Goal: Task Accomplishment & Management: Complete application form

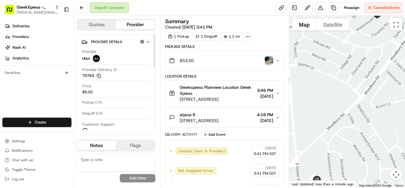
click at [56, 122] on html "GreekXpress - Plainview [EMAIL_ADDRESS][DOMAIN_NAME] Toggle Sidebar Deliveries …" at bounding box center [202, 94] width 405 height 188
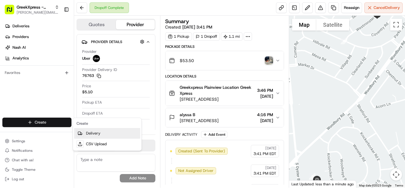
click at [100, 132] on link "Delivery" at bounding box center [107, 133] width 66 height 11
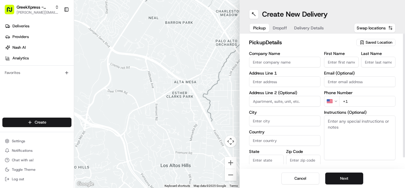
click at [371, 41] on span "Saved Location" at bounding box center [378, 42] width 27 height 5
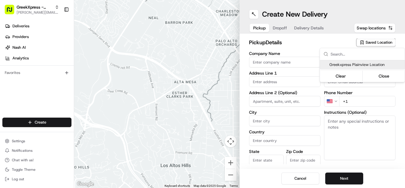
click at [369, 63] on span "Greekxpress Plainview Location" at bounding box center [365, 64] width 73 height 5
type input "Greekxpress Plainview Location"
type input "[STREET_ADDRESS]"
type input "Plainview"
type input "US"
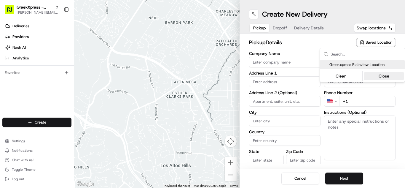
type input "NY"
type input "11803"
type input "Greek"
type input "Xpress"
type input "[PHONE_NUMBER]"
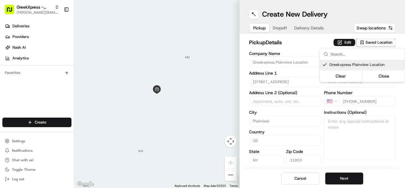
click at [352, 180] on html "GreekXpress - Plainview [EMAIL_ADDRESS][DOMAIN_NAME] Toggle Sidebar Deliveries …" at bounding box center [202, 94] width 405 height 188
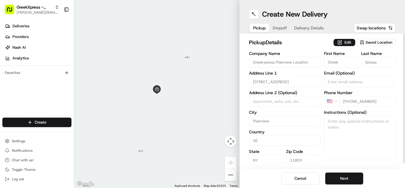
click at [375, 44] on span "Saved Location" at bounding box center [378, 42] width 27 height 5
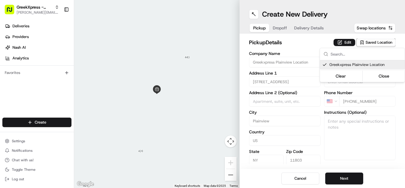
click at [362, 66] on span "Greekxpress Plainview Location" at bounding box center [365, 64] width 73 height 5
type input "+1"
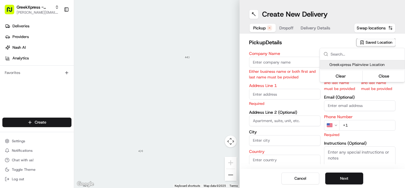
click at [361, 66] on span "Greekxpress Plainview Location" at bounding box center [365, 64] width 73 height 5
type input "Greekxpress Plainview Location"
type input "[STREET_ADDRESS]"
type input "Plainview"
type input "US"
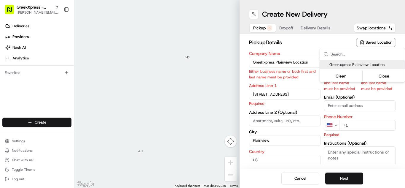
type input "NY"
type input "11803"
type input "Greek"
type input "Xpress"
type input "[PHONE_NUMBER]"
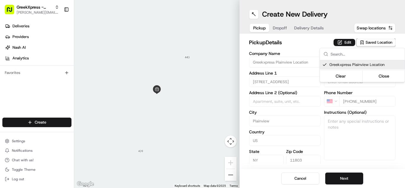
click at [349, 179] on html "GreekXpress - Plainview [EMAIL_ADDRESS][DOMAIN_NAME] Toggle Sidebar Deliveries …" at bounding box center [202, 94] width 405 height 188
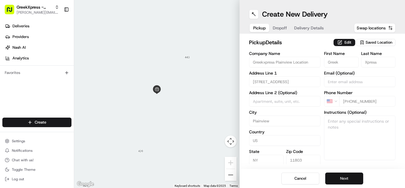
click at [351, 178] on button "Next" at bounding box center [344, 178] width 38 height 12
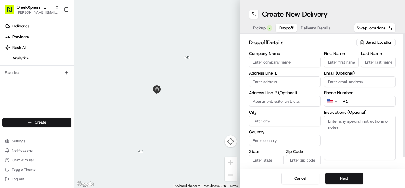
click at [349, 64] on input "First Name" at bounding box center [341, 62] width 35 height 11
type input "matt"
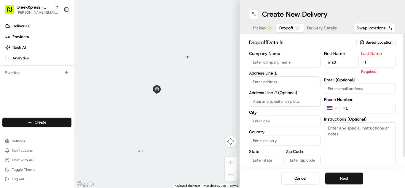
type input "l"
click at [281, 82] on input "text" at bounding box center [284, 81] width 71 height 11
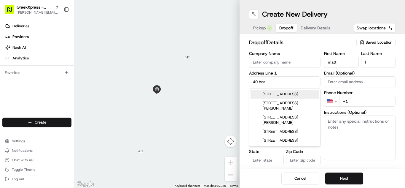
type input "[STREET_ADDRESS][PERSON_NAME]"
type input "Old Bethpage"
type input "[GEOGRAPHIC_DATA]"
type input "NY"
type input "11804"
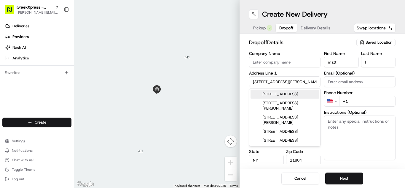
type input "[PHONE_NUMBER]"
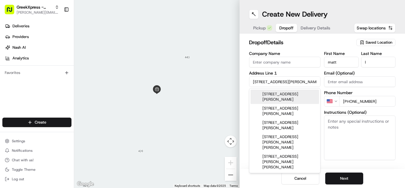
click at [301, 95] on div "[STREET_ADDRESS][PERSON_NAME]" at bounding box center [284, 97] width 68 height 14
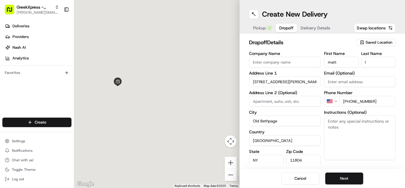
type input "[STREET_ADDRESS][PERSON_NAME]"
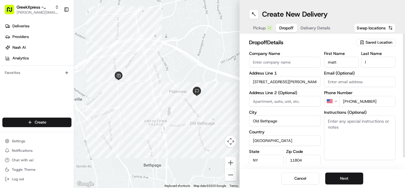
click at [340, 138] on textarea "Instructions (Optional)" at bounding box center [359, 137] width 71 height 44
paste textarea "PLEASE HAND FOOD DIRECTLY TO CUSTOMER, DO NOT LEAVE IT OUTSIDE, THANK YOU!!"
type textarea "PLEASE HAND FOOD DIRECTLY TO CUSTOMER, DO NOT LEAVE IT OUTSIDE, THANK YOU!!"
click at [360, 179] on button "Next" at bounding box center [344, 178] width 38 height 12
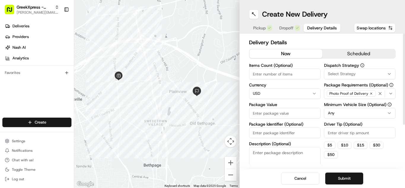
click at [268, 114] on input "Package Value" at bounding box center [284, 113] width 71 height 11
type input "90.70"
click at [351, 134] on input "Driver Tip (Optional)" at bounding box center [359, 132] width 71 height 11
type input "5.00"
click at [358, 184] on div "Cancel Submit" at bounding box center [322, 178] width 165 height 19
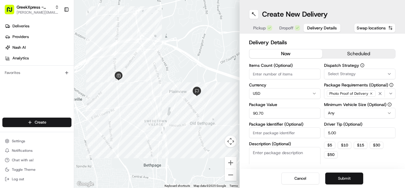
click at [355, 180] on button "Submit" at bounding box center [344, 178] width 38 height 12
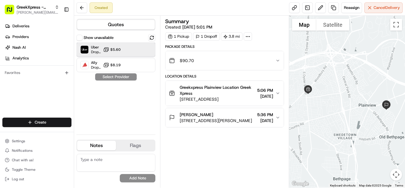
click at [124, 46] on div "Uber Dropoff ETA 30 minutes $5.60" at bounding box center [115, 49] width 79 height 14
click at [119, 77] on button "Assign Provider" at bounding box center [116, 76] width 42 height 7
